Goal: Task Accomplishment & Management: Use online tool/utility

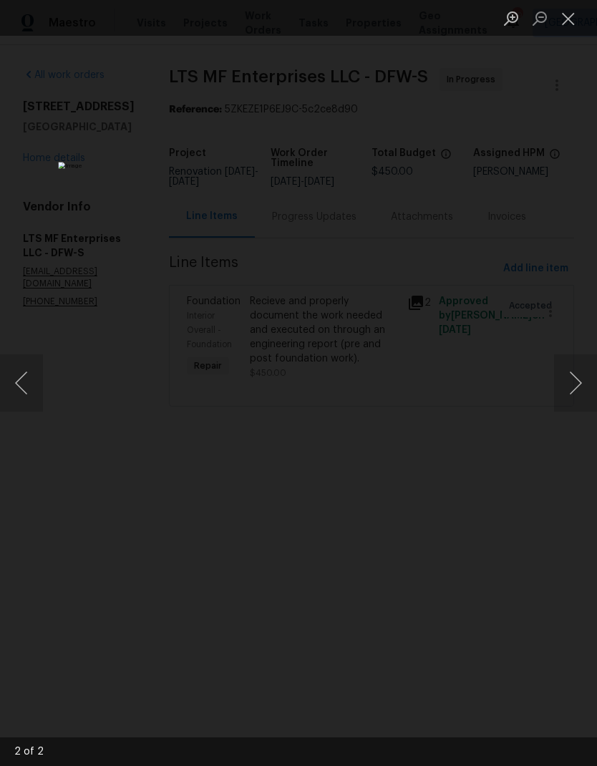
click at [572, 26] on button "Close lightbox" at bounding box center [568, 18] width 29 height 25
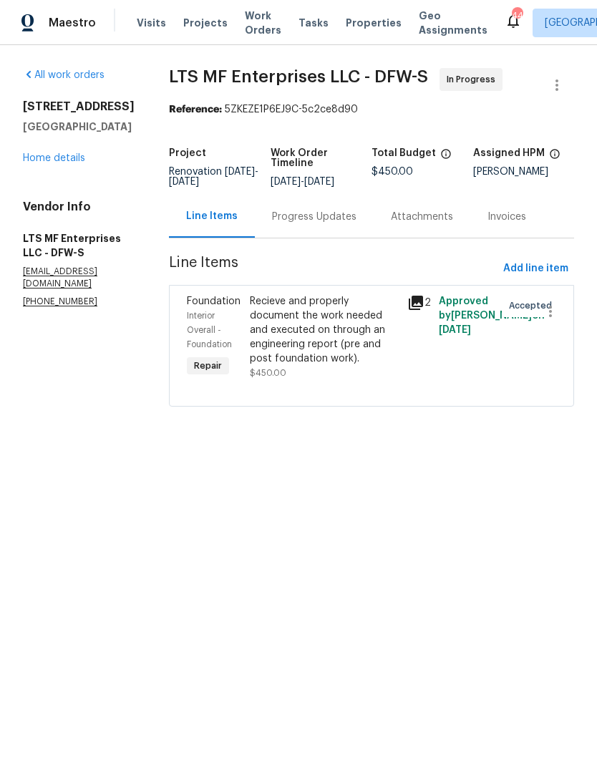
click at [333, 334] on div "Recieve and properly document the work needed and executed on through an engine…" at bounding box center [324, 330] width 149 height 72
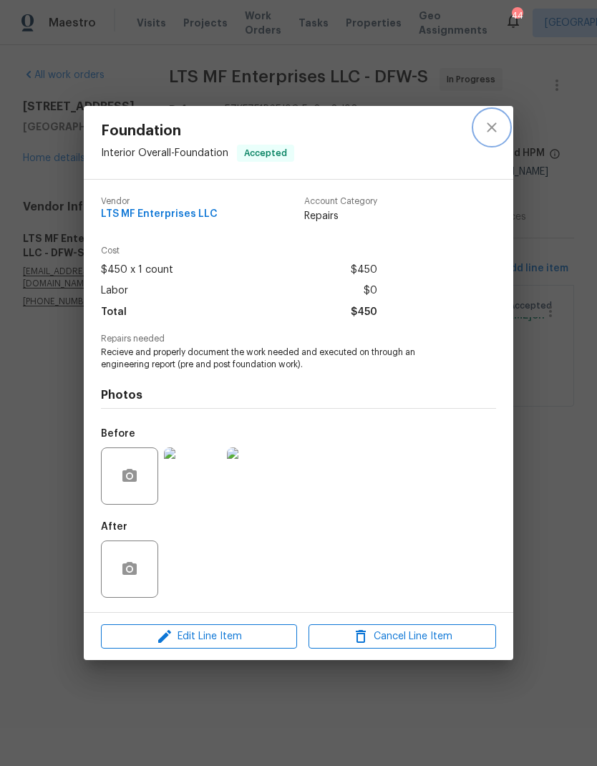
click at [491, 130] on icon "close" at bounding box center [491, 127] width 17 height 17
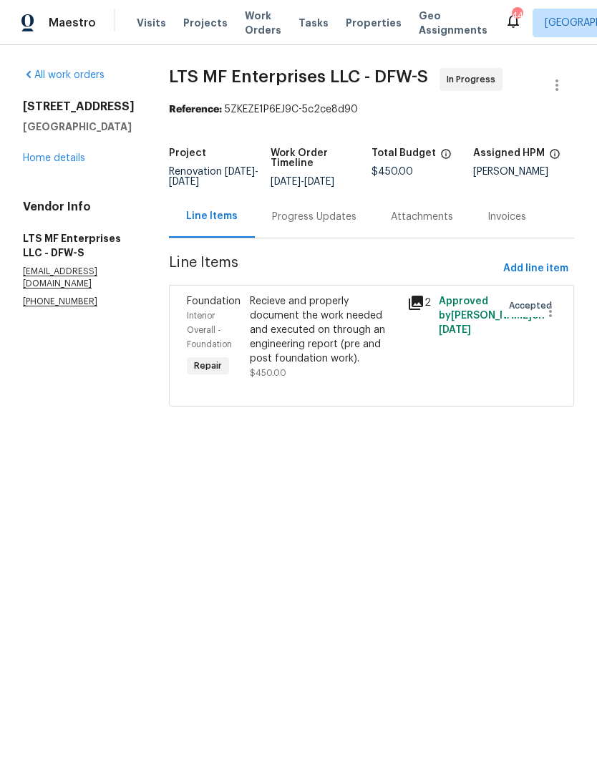
click at [64, 164] on div "806 SE 4th St Grand Prairie, TX 75051 Home details" at bounding box center [79, 133] width 112 height 66
click at [65, 163] on link "Home details" at bounding box center [54, 158] width 62 height 10
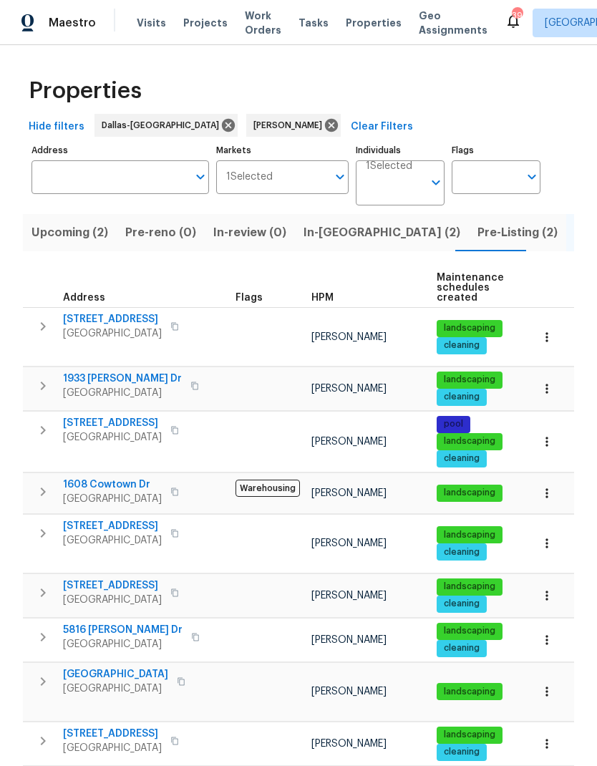
click at [332, 238] on span "In-[GEOGRAPHIC_DATA] (2)" at bounding box center [382, 233] width 157 height 20
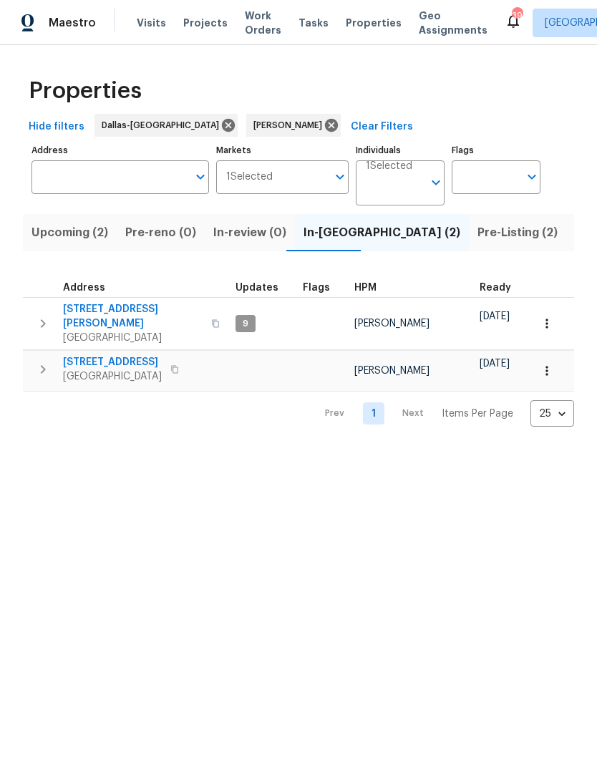
click at [39, 361] on icon "button" at bounding box center [42, 369] width 17 height 17
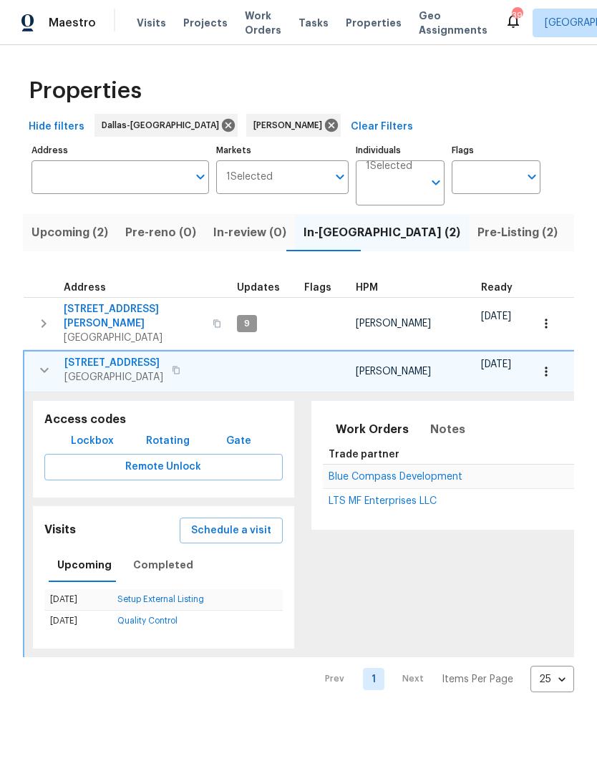
click at [42, 317] on icon "button" at bounding box center [43, 323] width 17 height 17
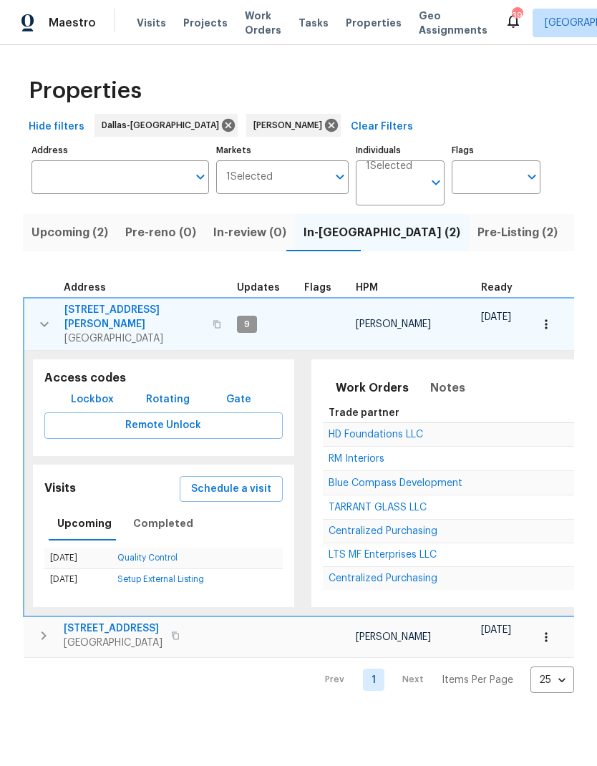
click at [248, 484] on span "Schedule a visit" at bounding box center [231, 490] width 80 height 18
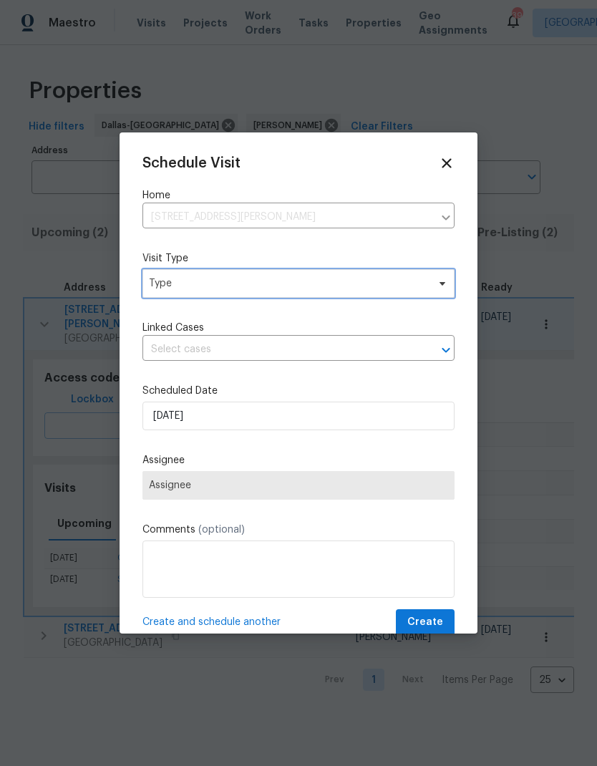
click at [183, 284] on span "Type" at bounding box center [288, 283] width 279 height 14
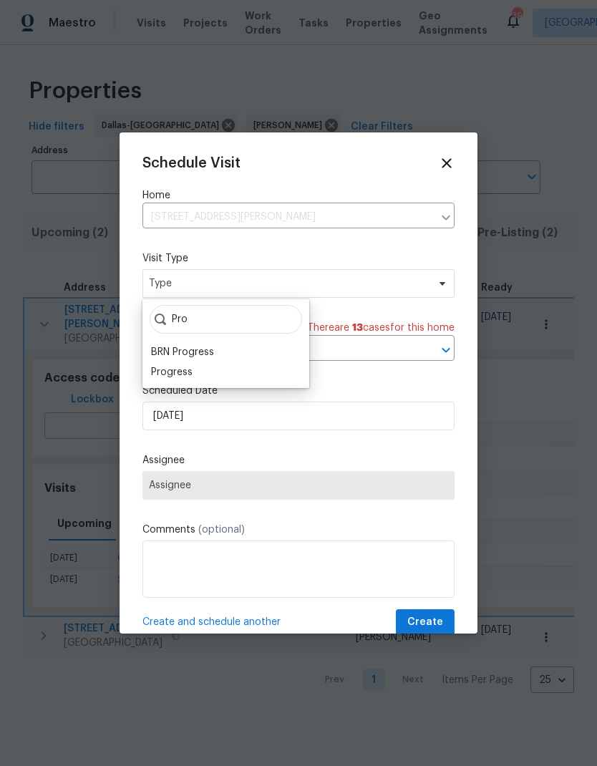
type input "Pro"
click at [173, 368] on div "Progress" at bounding box center [172, 372] width 42 height 14
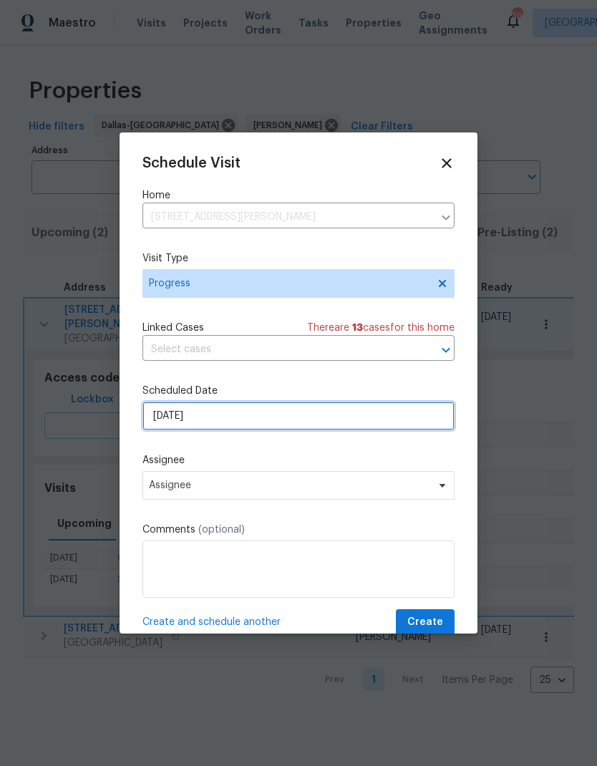
click at [174, 416] on input "[DATE]" at bounding box center [299, 416] width 312 height 29
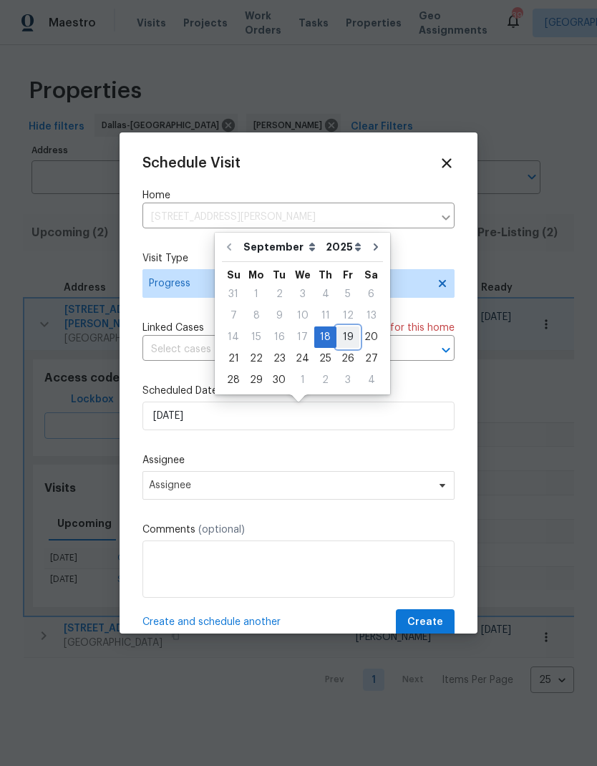
click at [344, 337] on div "19" at bounding box center [348, 337] width 23 height 20
type input "[DATE]"
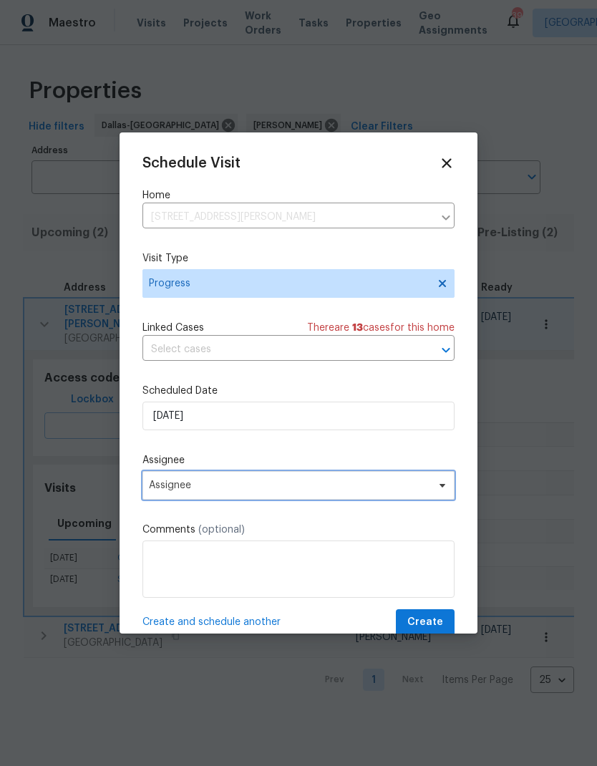
click at [343, 486] on span "Assignee" at bounding box center [289, 485] width 281 height 11
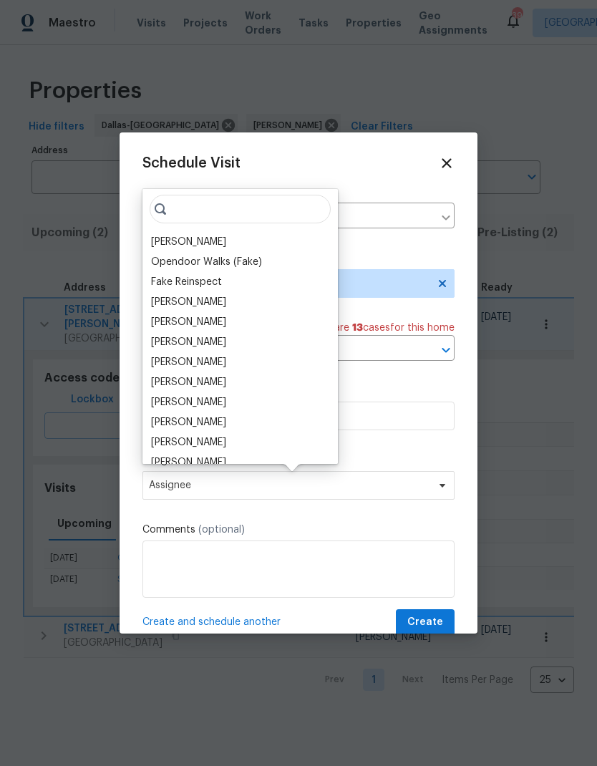
click at [216, 245] on div "[PERSON_NAME]" at bounding box center [188, 242] width 75 height 14
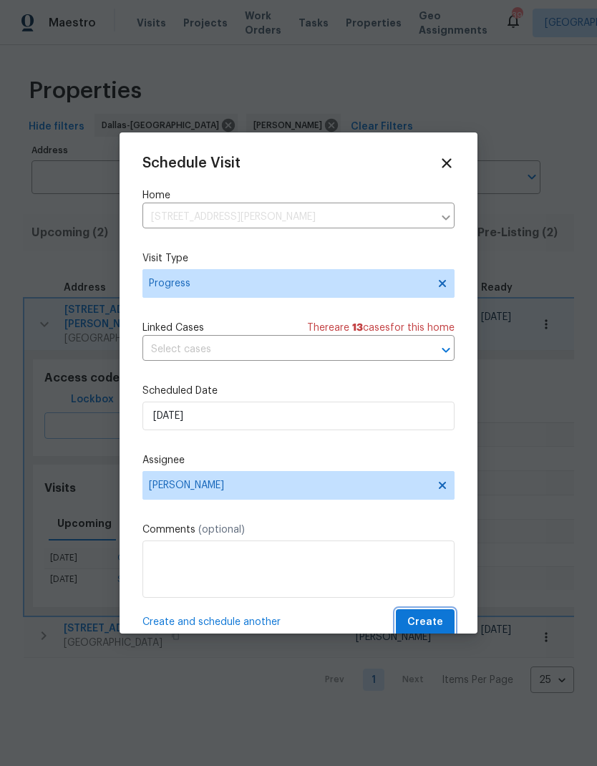
click at [423, 625] on span "Create" at bounding box center [426, 623] width 36 height 18
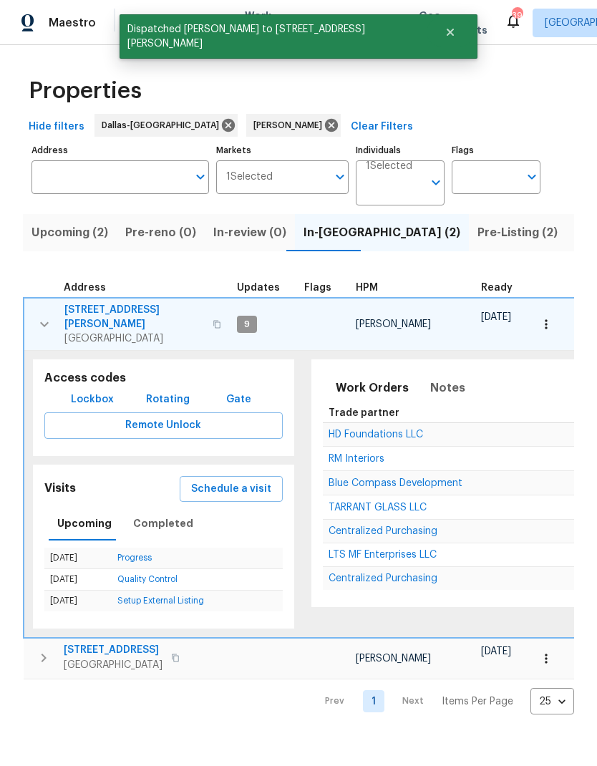
click at [42, 316] on icon "button" at bounding box center [44, 324] width 17 height 17
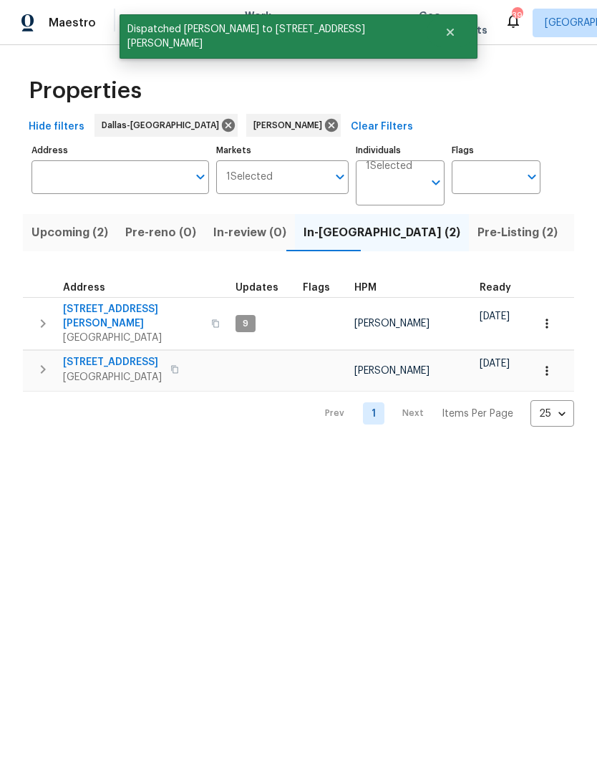
click at [44, 361] on icon "button" at bounding box center [42, 369] width 17 height 17
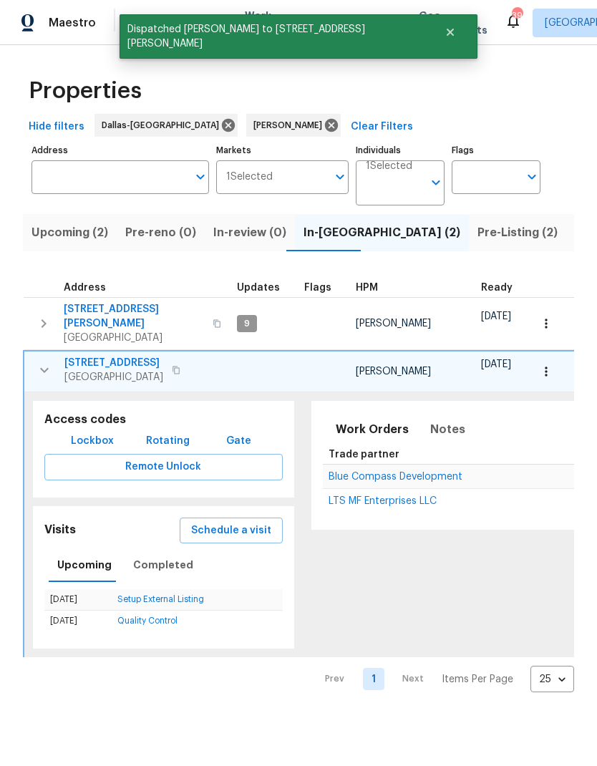
click at [245, 522] on span "Schedule a visit" at bounding box center [231, 531] width 80 height 18
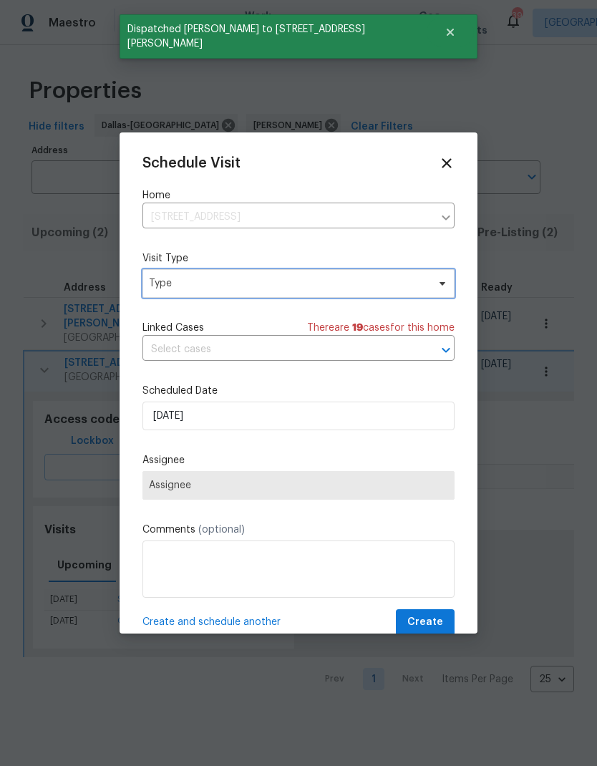
click at [289, 286] on span "Type" at bounding box center [288, 283] width 279 height 14
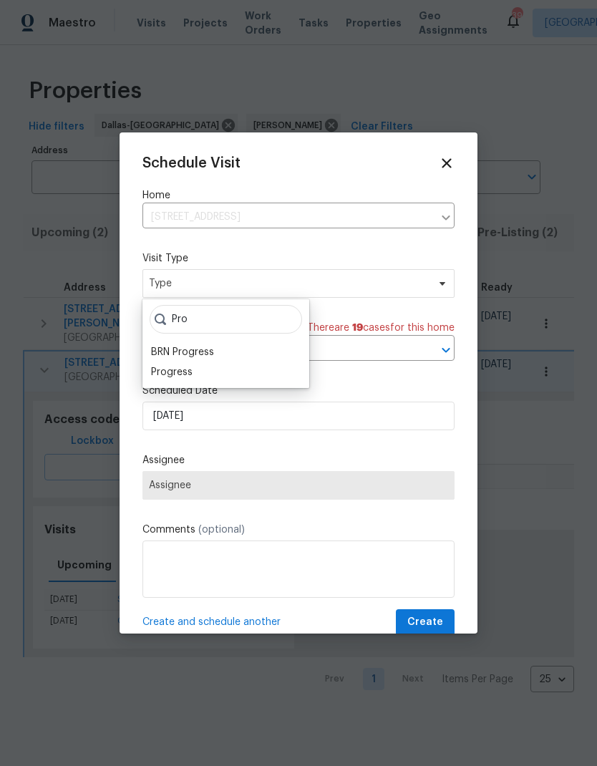
type input "Pro"
click at [173, 369] on div "Progress" at bounding box center [172, 372] width 42 height 14
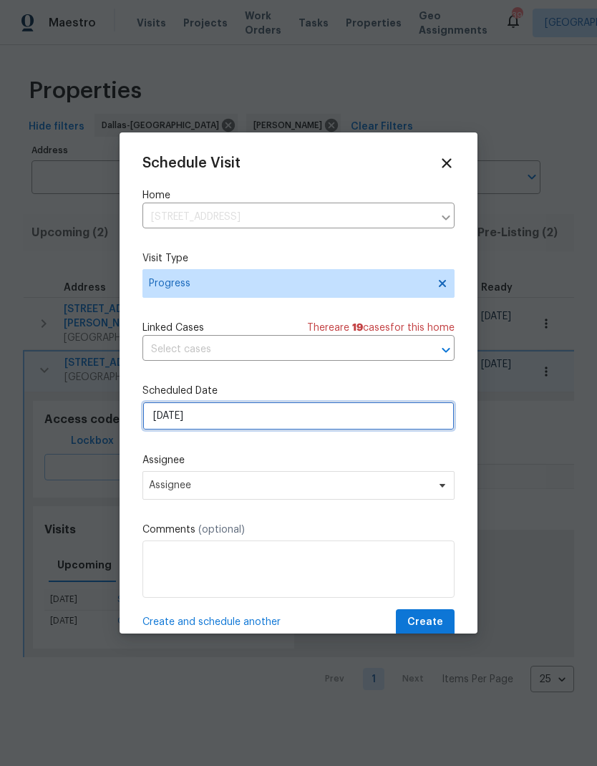
click at [284, 420] on input "[DATE]" at bounding box center [299, 416] width 312 height 29
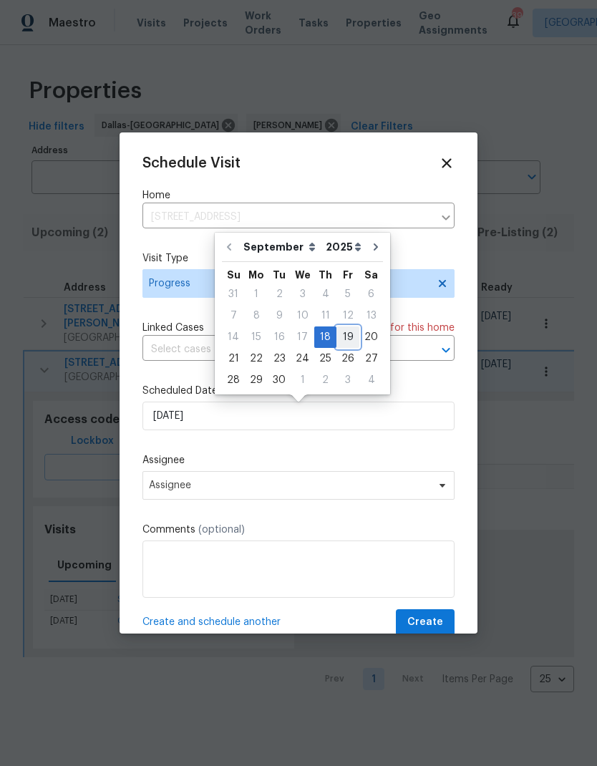
click at [344, 337] on div "19" at bounding box center [348, 337] width 23 height 20
type input "[DATE]"
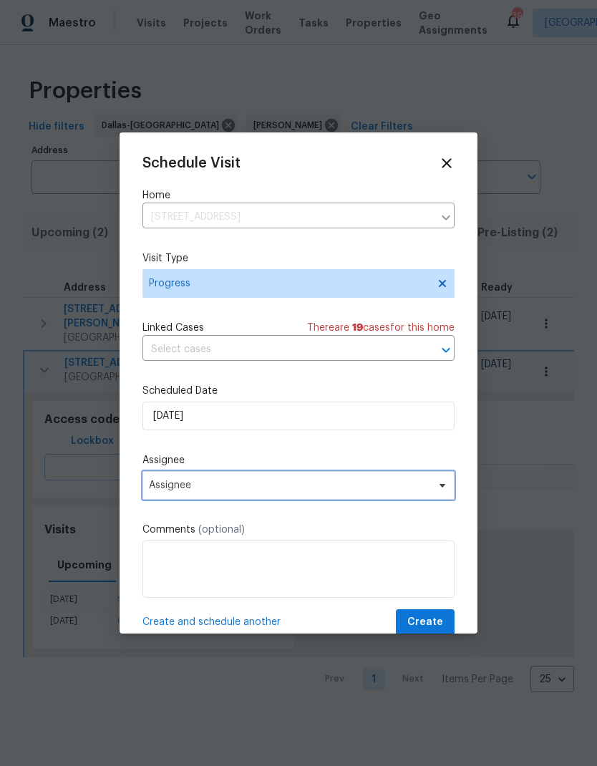
click at [278, 497] on span "Assignee" at bounding box center [299, 485] width 312 height 29
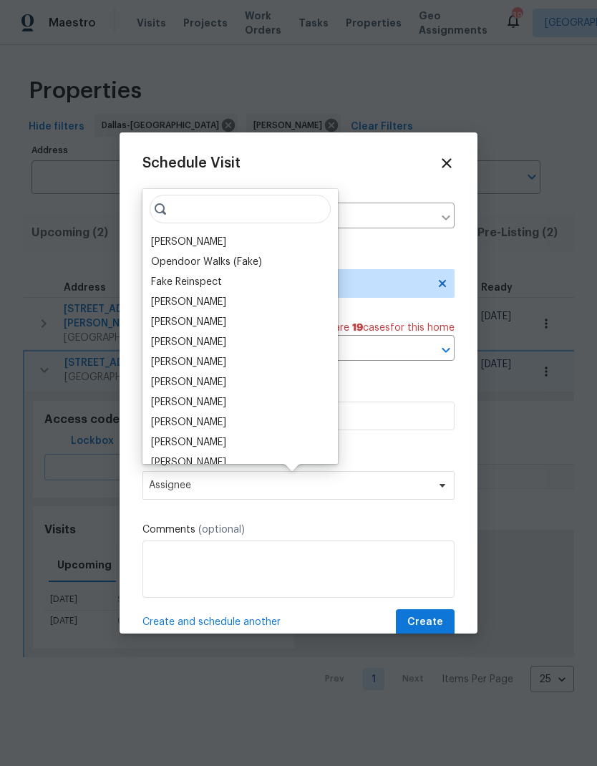
click at [206, 240] on div "[PERSON_NAME]" at bounding box center [188, 242] width 75 height 14
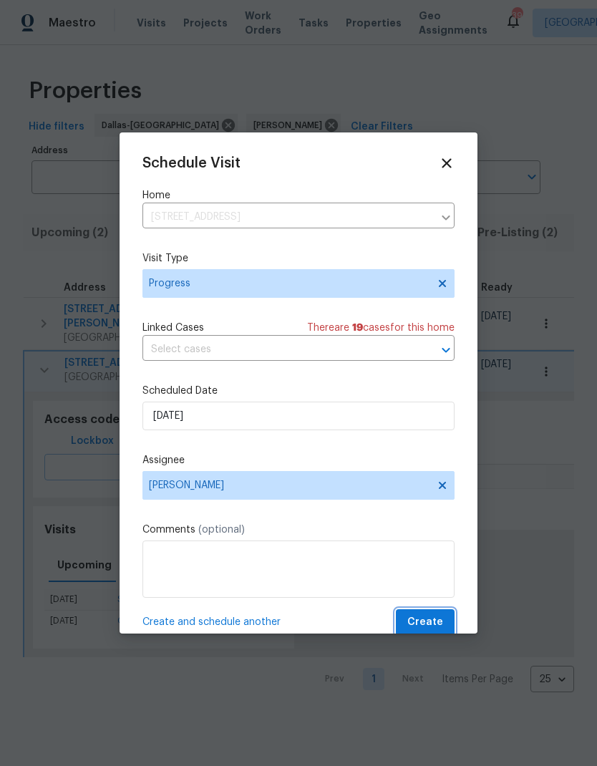
click at [427, 625] on span "Create" at bounding box center [426, 623] width 36 height 18
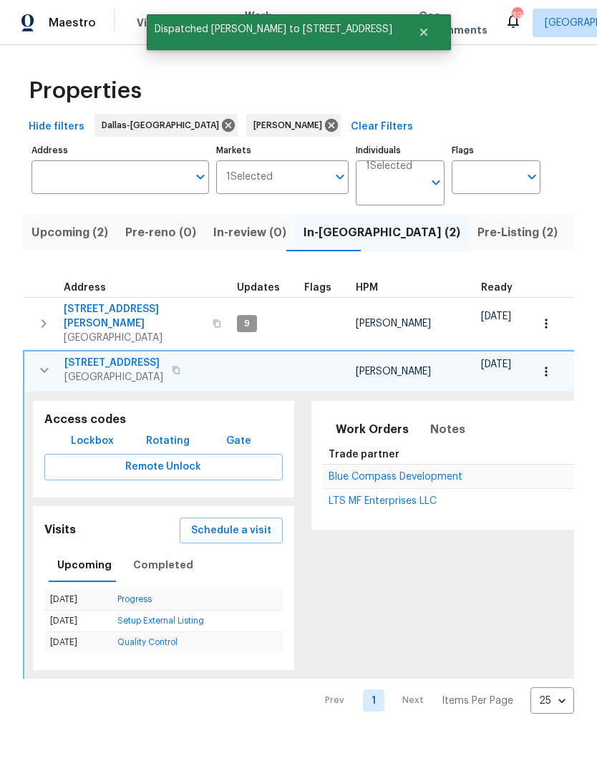
click at [47, 368] on icon "button" at bounding box center [44, 370] width 9 height 5
